Goal: Transaction & Acquisition: Subscribe to service/newsletter

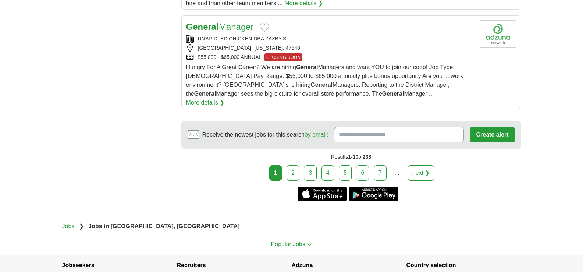
scroll to position [893, 0]
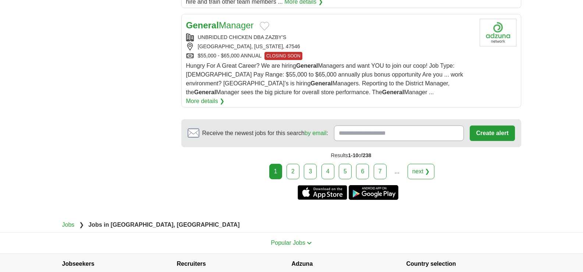
click at [329, 164] on link "4" at bounding box center [327, 171] width 13 height 15
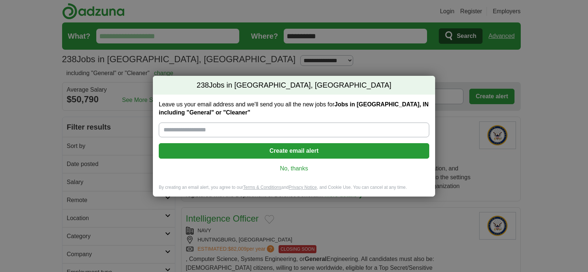
click at [307, 131] on input "Leave us your email address and we'll send you all the new jobs for Jobs in [GE…" at bounding box center [294, 129] width 270 height 15
type input "**********"
click at [284, 150] on button "Create email alert" at bounding box center [294, 150] width 270 height 15
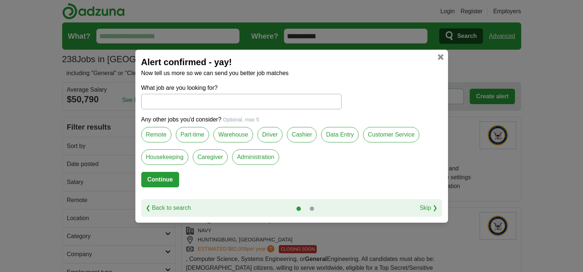
click at [176, 161] on label "Housekeeping" at bounding box center [164, 156] width 47 height 15
click at [233, 135] on label "Warehouse" at bounding box center [232, 134] width 39 height 15
click at [386, 136] on label "Customer Service" at bounding box center [391, 134] width 56 height 15
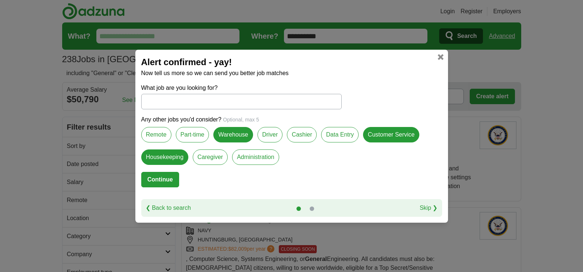
click at [212, 160] on label "Caregiver" at bounding box center [210, 156] width 35 height 15
click at [165, 178] on button "Continue" at bounding box center [160, 179] width 38 height 15
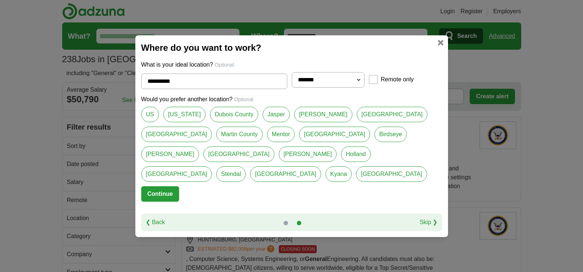
click at [356, 87] on select "**********" at bounding box center [327, 79] width 73 height 15
click at [168, 186] on button "Continue" at bounding box center [160, 193] width 38 height 15
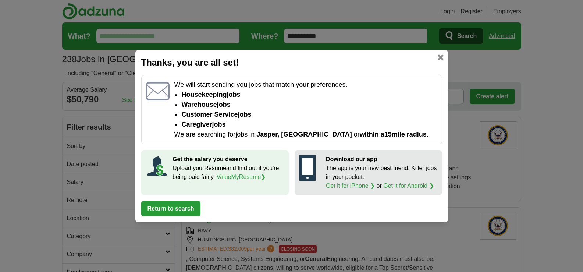
click at [186, 202] on button "Return to search" at bounding box center [170, 208] width 59 height 15
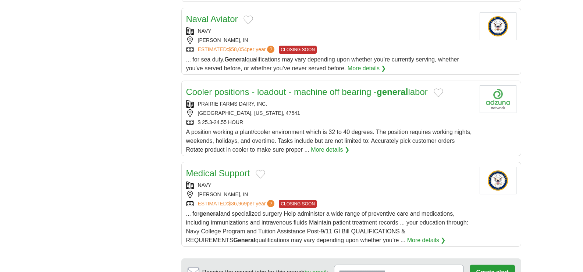
scroll to position [866, 0]
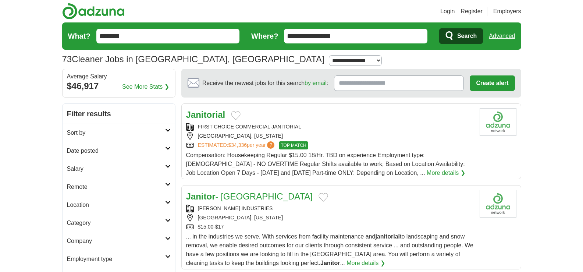
click at [293, 142] on span "TOP MATCH" at bounding box center [293, 145] width 29 height 8
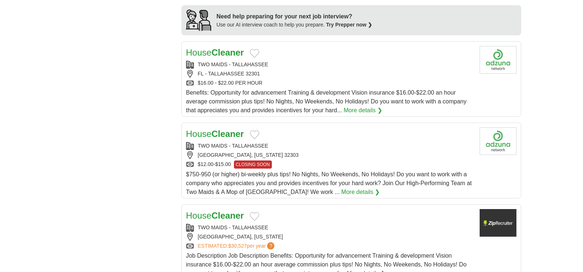
scroll to position [268, 0]
